Goal: Transaction & Acquisition: Purchase product/service

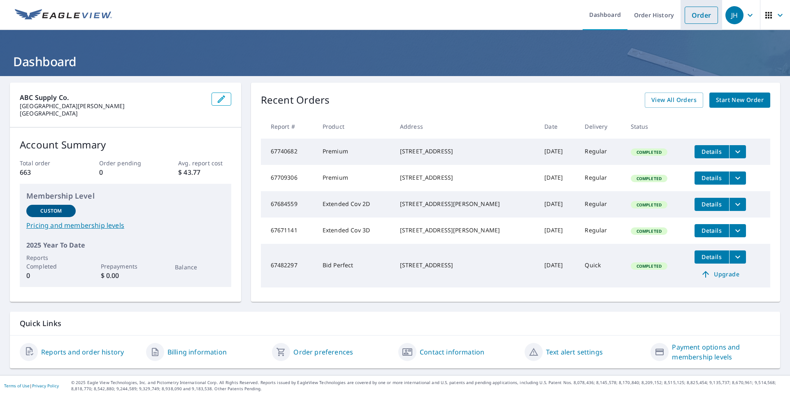
click at [698, 14] on link "Order" at bounding box center [700, 15] width 33 height 17
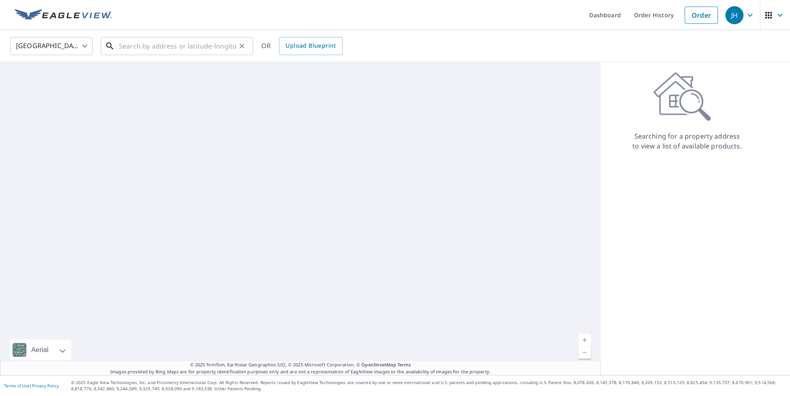
click at [139, 46] on input "text" at bounding box center [177, 46] width 117 height 23
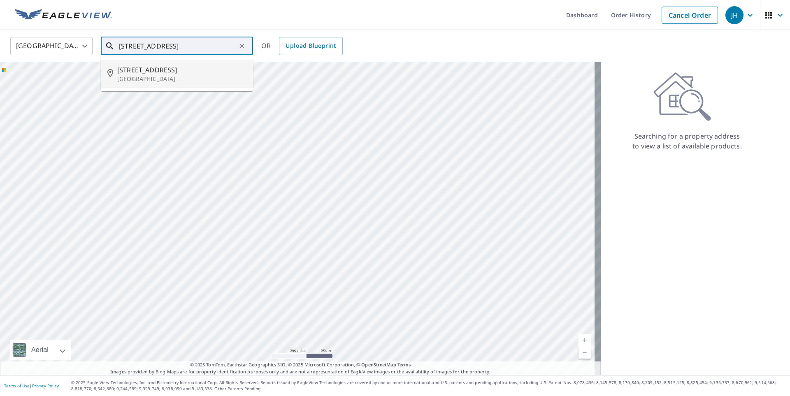
click at [151, 72] on span "[STREET_ADDRESS]" at bounding box center [181, 70] width 129 height 10
type input "[STREET_ADDRESS]"
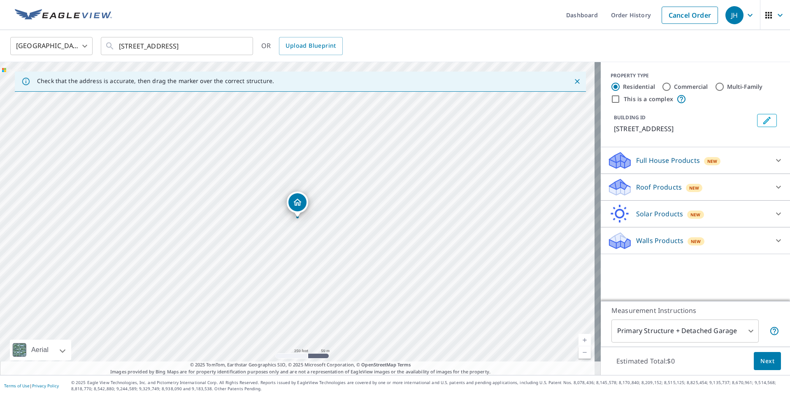
click at [662, 188] on p "Roof Products" at bounding box center [659, 187] width 46 height 10
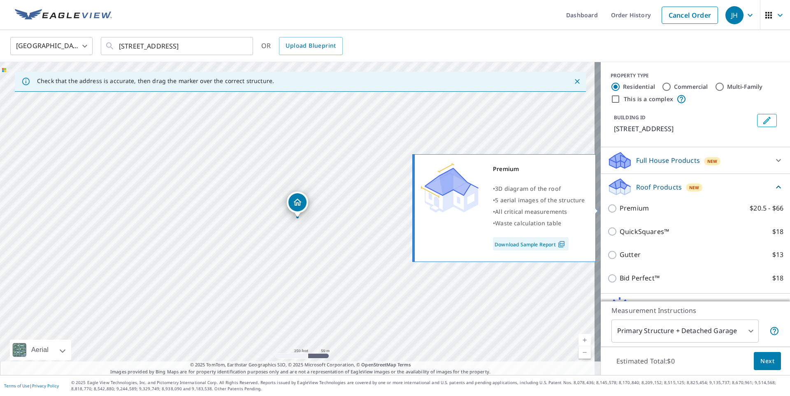
click at [633, 207] on p "Premium" at bounding box center [633, 208] width 29 height 10
click at [619, 207] on input "Premium $20.5 - $66" at bounding box center [613, 209] width 12 height 10
checkbox input "true"
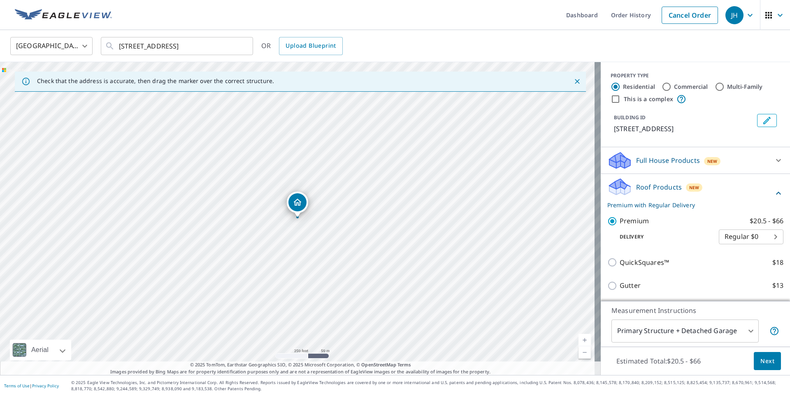
click at [760, 360] on span "Next" at bounding box center [767, 361] width 14 height 10
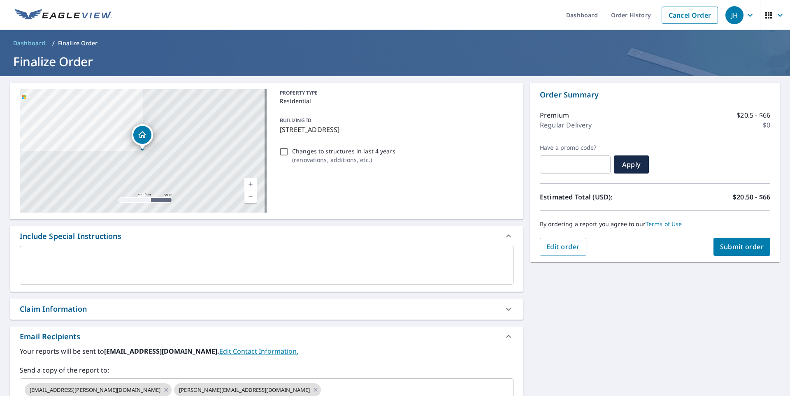
click at [723, 246] on span "Submit order" at bounding box center [742, 246] width 44 height 9
checkbox input "true"
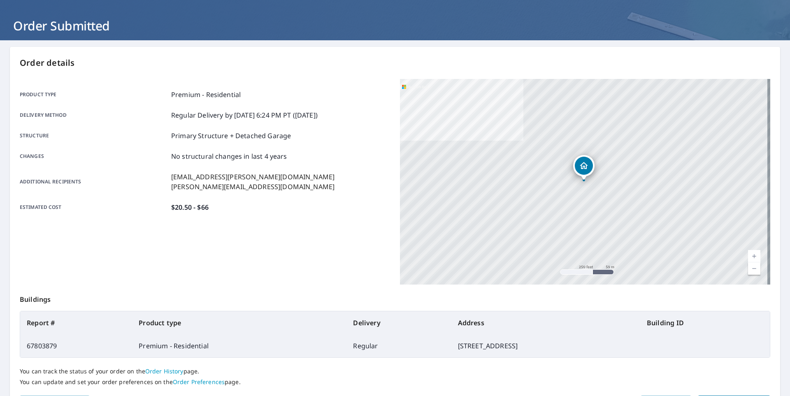
scroll to position [88, 0]
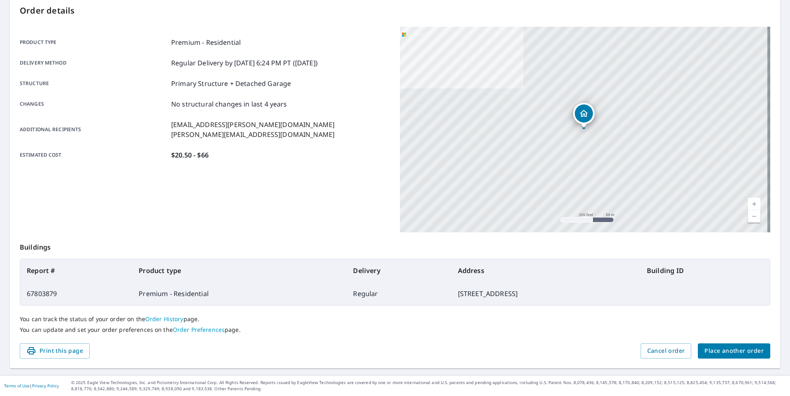
click at [714, 348] on span "Place another order" at bounding box center [733, 351] width 59 height 10
